Goal: Entertainment & Leisure: Consume media (video, audio)

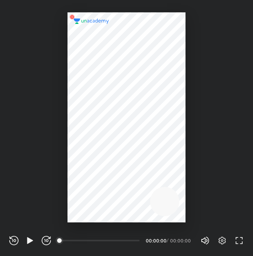
scroll to position [256, 253]
click at [28, 243] on icon "button" at bounding box center [30, 240] width 6 height 7
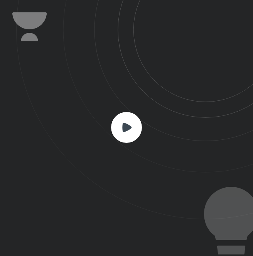
click at [126, 125] on icon at bounding box center [126, 126] width 9 height 9
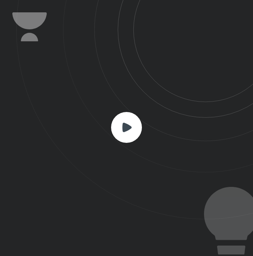
click at [126, 125] on icon at bounding box center [126, 126] width 9 height 9
